Goal: Information Seeking & Learning: Learn about a topic

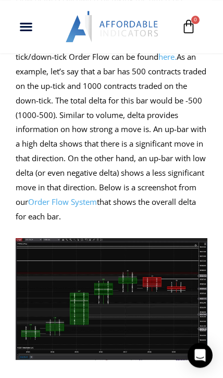
scroll to position [615, 0]
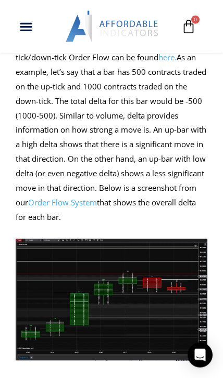
click at [97, 197] on link "Order Flow System" at bounding box center [62, 202] width 69 height 10
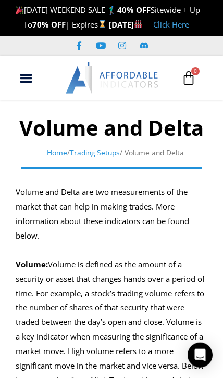
scroll to position [0, 0]
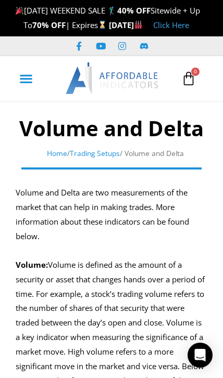
click at [26, 83] on div "Menu Toggle" at bounding box center [26, 78] width 20 height 20
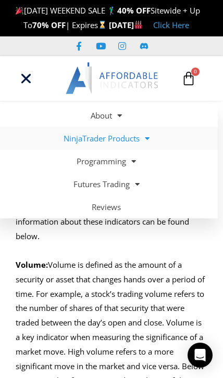
click at [145, 148] on span at bounding box center [144, 139] width 10 height 18
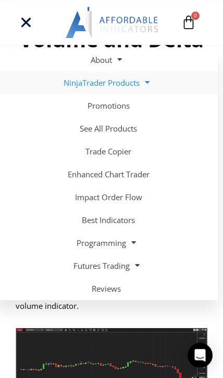
scroll to position [85, 0]
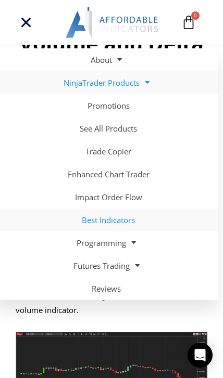
click at [120, 220] on link "Best Indicators" at bounding box center [106, 220] width 223 height 23
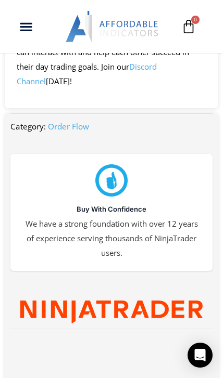
scroll to position [1954, 0]
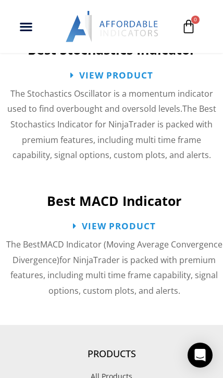
scroll to position [2084, 0]
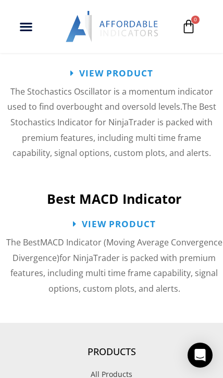
click at [139, 220] on span "View Product" at bounding box center [119, 224] width 74 height 9
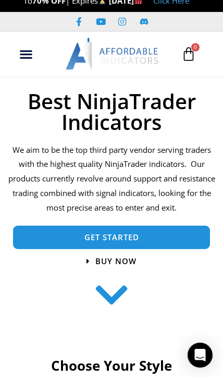
scroll to position [0, 0]
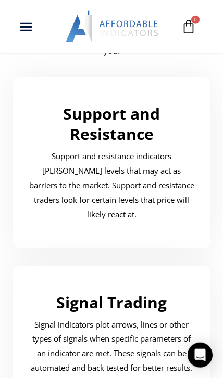
click at [115, 140] on link "Support and Resistance" at bounding box center [111, 124] width 97 height 42
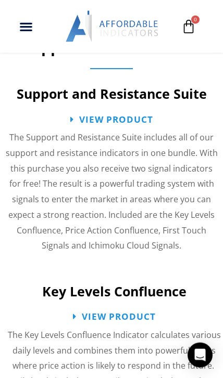
scroll to position [1042, 0]
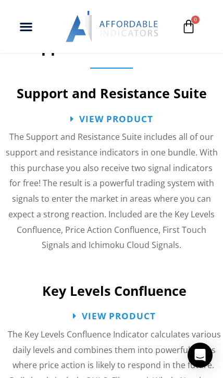
click at [122, 114] on span "View Product" at bounding box center [116, 118] width 74 height 9
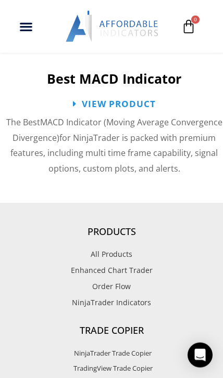
scroll to position [2212, 0]
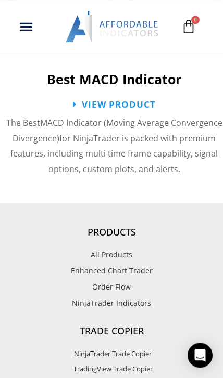
click at [125, 280] on span "Order Flow" at bounding box center [111, 287] width 38 height 14
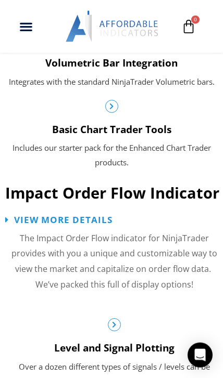
scroll to position [740, 0]
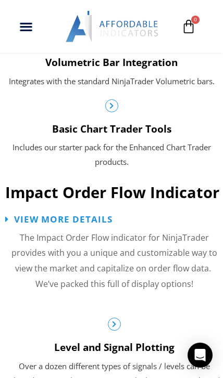
click at [98, 215] on span "View More Details" at bounding box center [63, 219] width 98 height 9
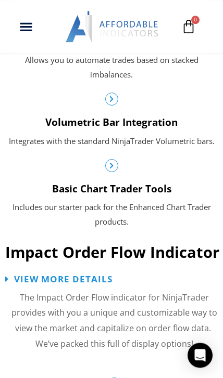
scroll to position [672, 0]
click at [138, 115] on span "Volumetric Bar Integration" at bounding box center [111, 122] width 132 height 14
click at [114, 96] on icon at bounding box center [111, 99] width 7 height 7
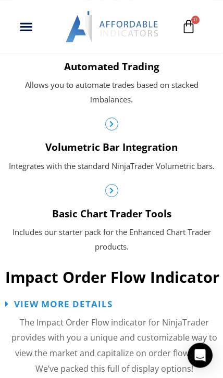
scroll to position [647, 0]
click at [134, 148] on div "Volumetric Bar Integration Integrates with the standard NinjaTrader Volumetric …" at bounding box center [111, 157] width 212 height 33
click at [117, 184] on span at bounding box center [111, 190] width 13 height 13
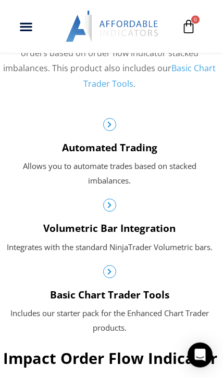
click at [117, 199] on div at bounding box center [109, 205] width 212 height 13
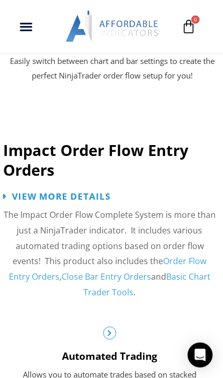
scroll to position [1141, 2]
click at [96, 192] on span "View More Details" at bounding box center [61, 196] width 98 height 9
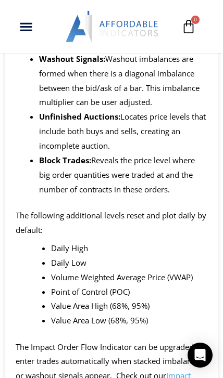
scroll to position [1157, 0]
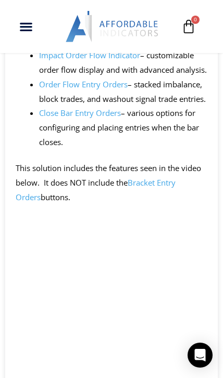
scroll to position [884, 0]
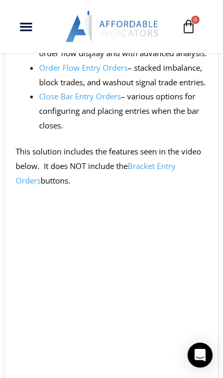
click at [112, 101] on link "Close Bar Entry Orders" at bounding box center [80, 96] width 82 height 10
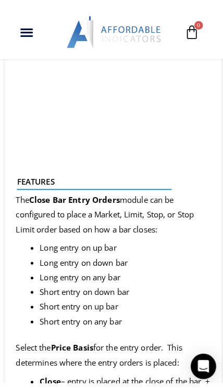
scroll to position [975, 0]
